Goal: Entertainment & Leisure: Consume media (video, audio)

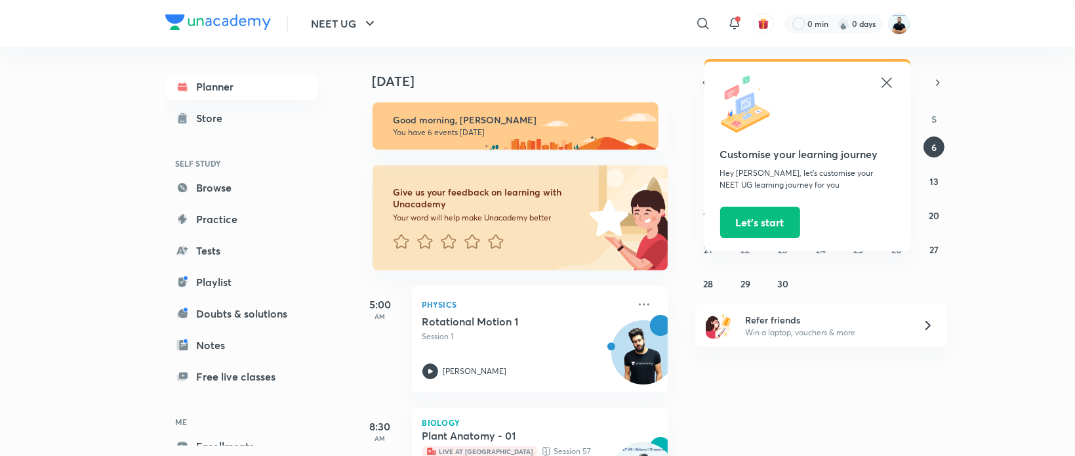
click at [888, 85] on icon at bounding box center [886, 82] width 10 height 10
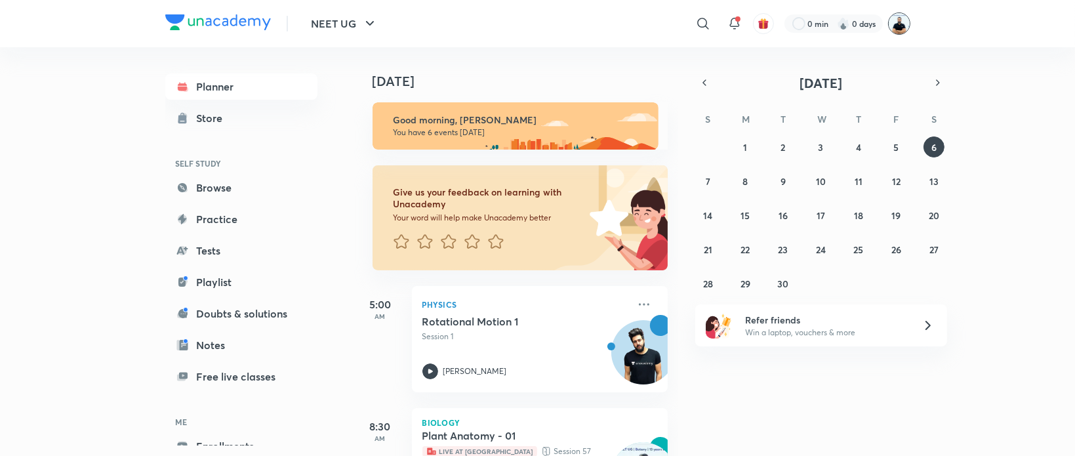
click at [899, 25] on img at bounding box center [899, 23] width 22 height 22
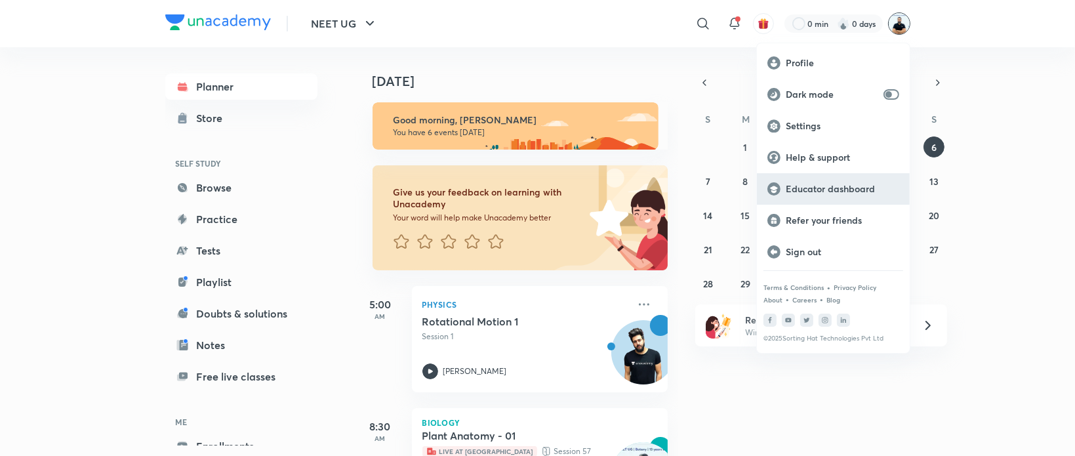
click at [839, 191] on p "Educator dashboard" at bounding box center [842, 189] width 113 height 12
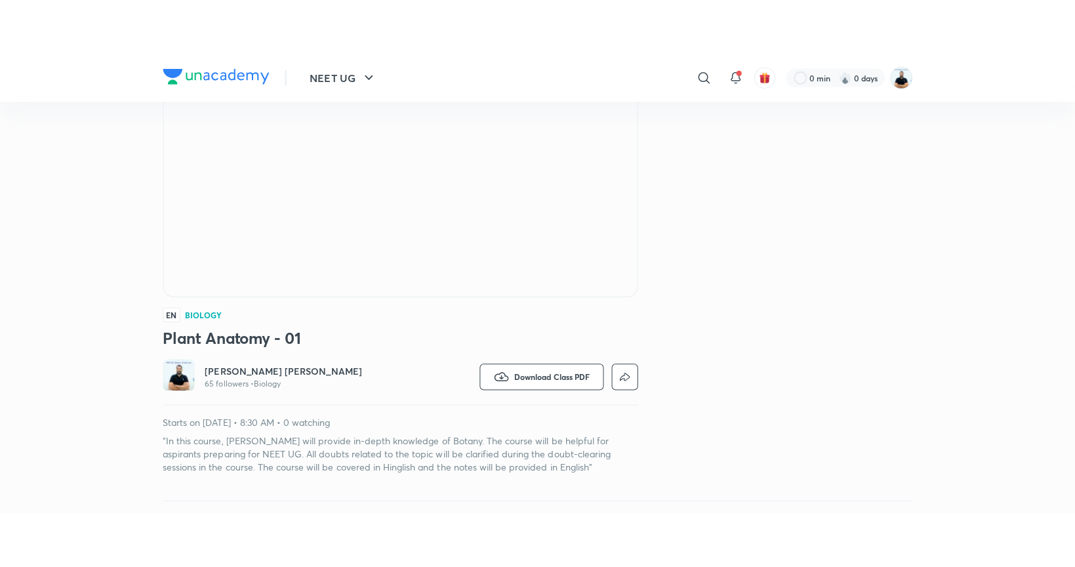
scroll to position [184, 0]
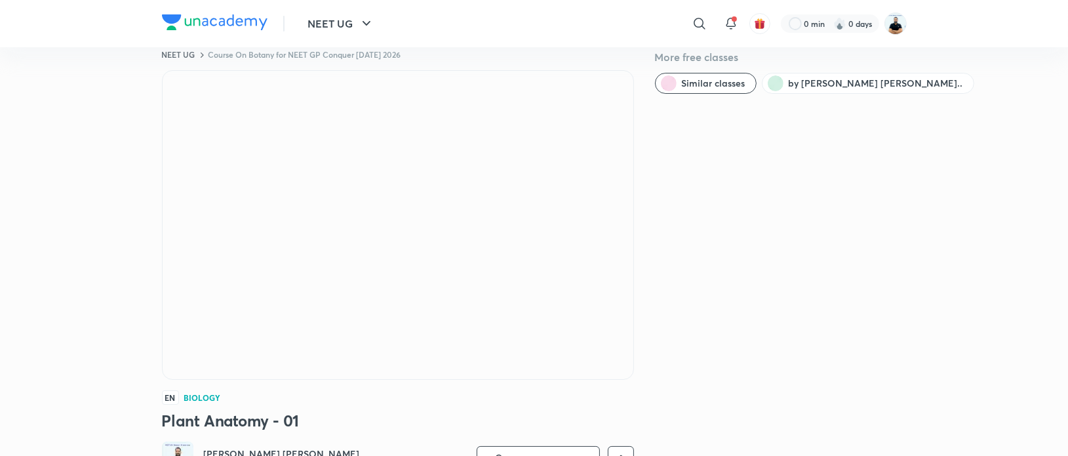
scroll to position [23, 0]
